Goal: Information Seeking & Learning: Check status

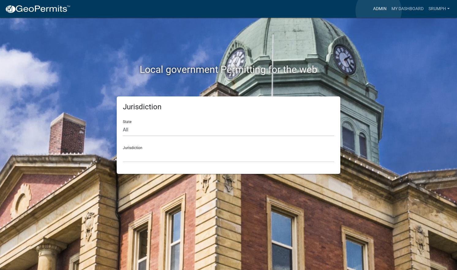
click at [379, 11] on link "Admin" at bounding box center [380, 9] width 18 height 12
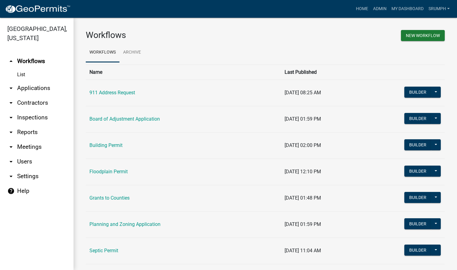
click at [45, 81] on link "arrow_drop_down Applications" at bounding box center [37, 88] width 74 height 15
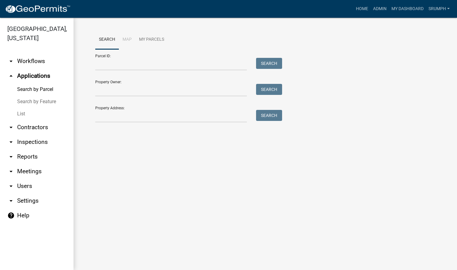
click at [22, 108] on link "List" at bounding box center [37, 114] width 74 height 12
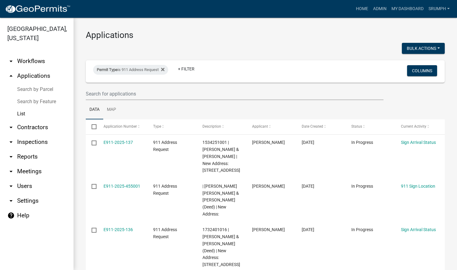
click at [352, 100] on ul "Data Map" at bounding box center [265, 109] width 359 height 19
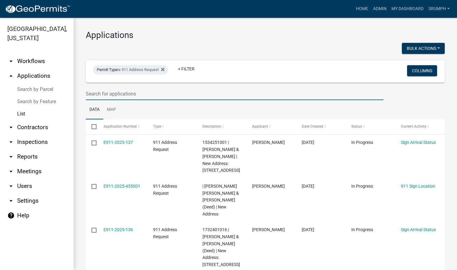
click at [148, 93] on input "text" at bounding box center [235, 94] width 298 height 13
type input "[PERSON_NAME]"
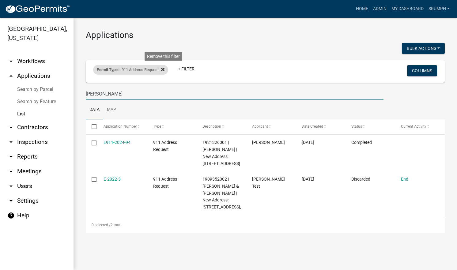
click at [165, 70] on icon at bounding box center [162, 69] width 3 height 3
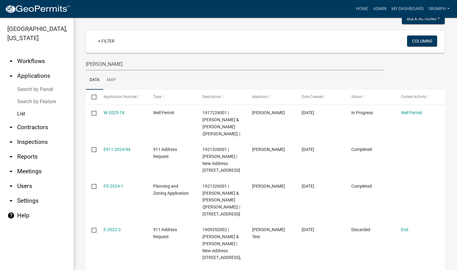
scroll to position [30, 0]
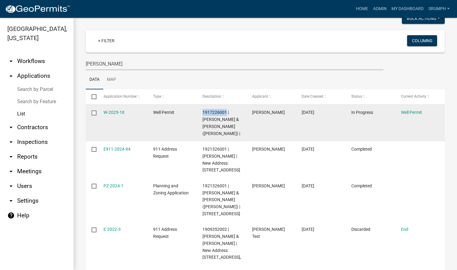
drag, startPoint x: 225, startPoint y: 112, endPoint x: 203, endPoint y: 113, distance: 22.7
click at [203, 113] on span "1917226001 | [PERSON_NAME] & [PERSON_NAME] ([PERSON_NAME]) |" at bounding box center [222, 123] width 38 height 26
drag, startPoint x: 203, startPoint y: 113, endPoint x: 207, endPoint y: 113, distance: 4.6
copy span "1917226001"
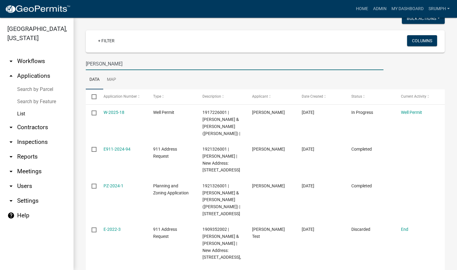
drag, startPoint x: 133, startPoint y: 59, endPoint x: 73, endPoint y: 62, distance: 60.4
click at [73, 62] on div "[GEOGRAPHIC_DATA], [US_STATE] arrow_drop_down Workflows List arrow_drop_up Appl…" at bounding box center [228, 144] width 457 height 253
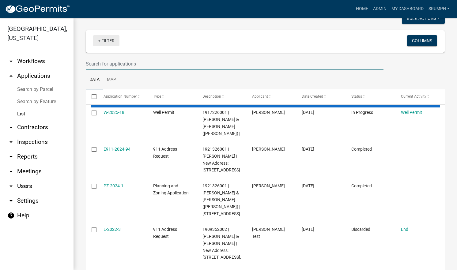
click at [101, 41] on link "+ Filter" at bounding box center [106, 40] width 26 height 11
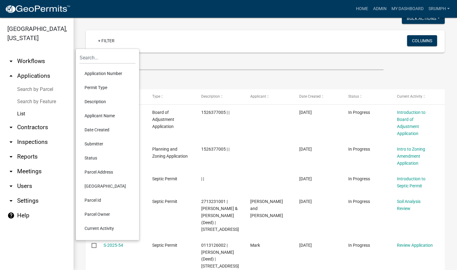
click at [101, 86] on li "Permit Type" at bounding box center [108, 88] width 56 height 14
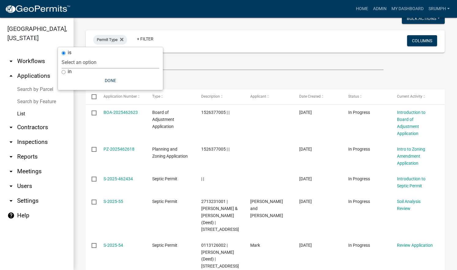
click at [115, 58] on select "Select an option 911 Address Request Board of Adjustment Application Building P…" at bounding box center [111, 62] width 98 height 13
select select "410ad131-bfa1-4e40-a388-59ddd1a9d6e2"
click at [83, 56] on select "Select an option 911 Address Request Board of Adjustment Application Building P…" at bounding box center [111, 62] width 98 height 13
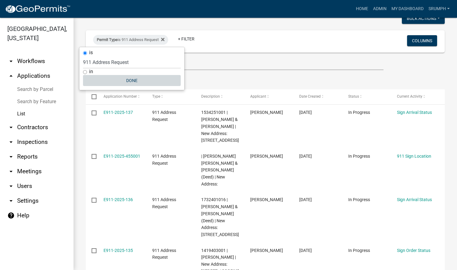
click at [133, 82] on button "Done" at bounding box center [132, 80] width 98 height 11
